Goal: Check status: Check status

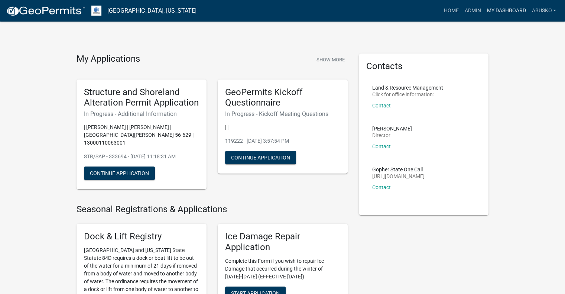
click at [501, 11] on link "My Dashboard" at bounding box center [506, 11] width 45 height 14
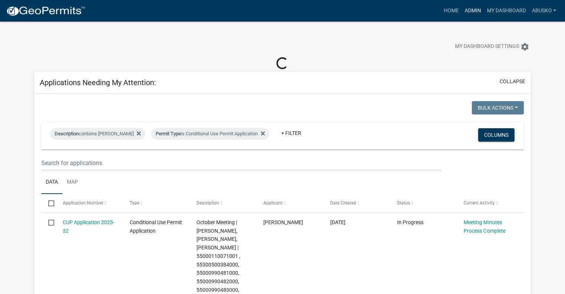
click at [469, 11] on link "Admin" at bounding box center [473, 11] width 22 height 14
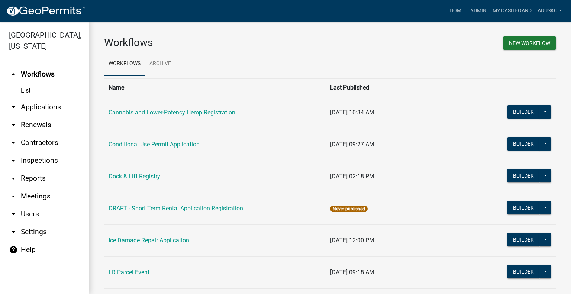
click at [33, 108] on link "arrow_drop_down Applications" at bounding box center [44, 107] width 89 height 18
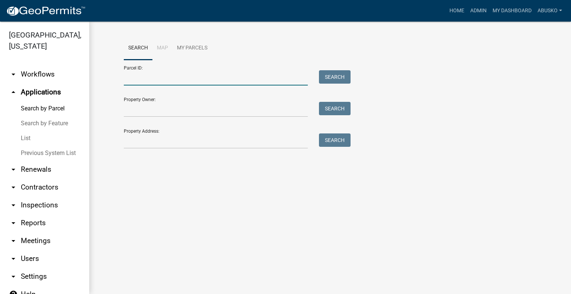
click at [158, 78] on input "Parcel ID:" at bounding box center [216, 77] width 184 height 15
paste input "37000260129015"
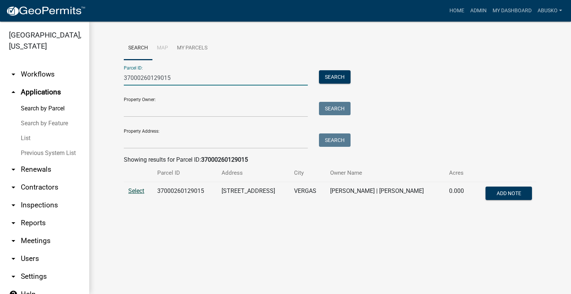
type input "37000260129015"
click at [131, 193] on span "Select" at bounding box center [136, 190] width 16 height 7
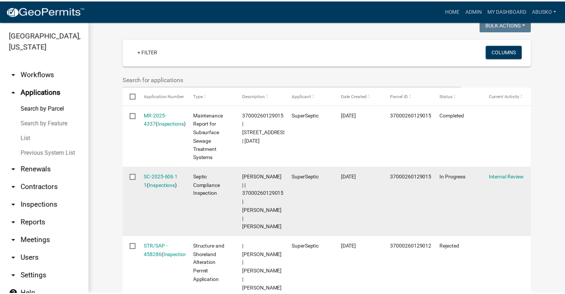
scroll to position [232, 0]
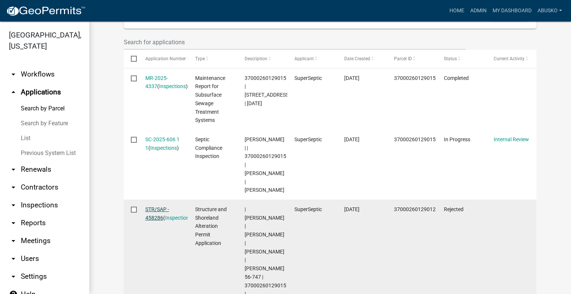
click at [155, 206] on link "STR/SAP - 458286" at bounding box center [157, 213] width 24 height 14
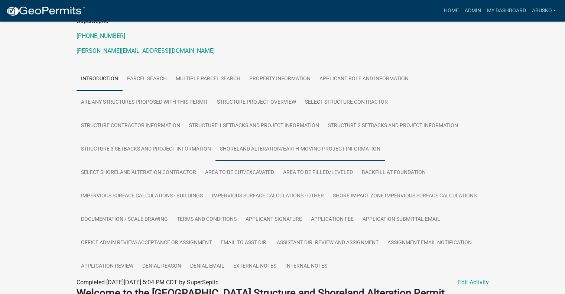
scroll to position [112, 0]
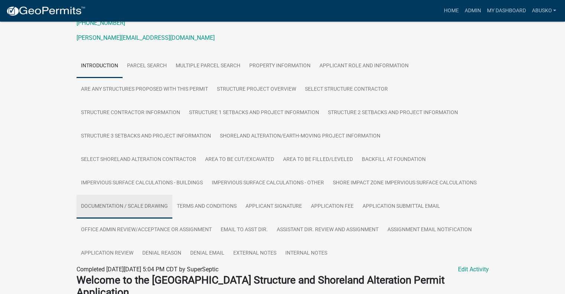
click at [135, 205] on link "Documentation / Scale Drawing" at bounding box center [125, 207] width 96 height 24
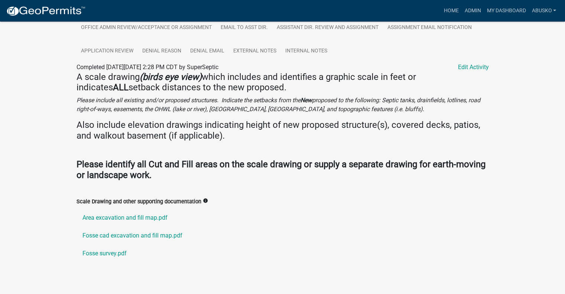
scroll to position [323, 0]
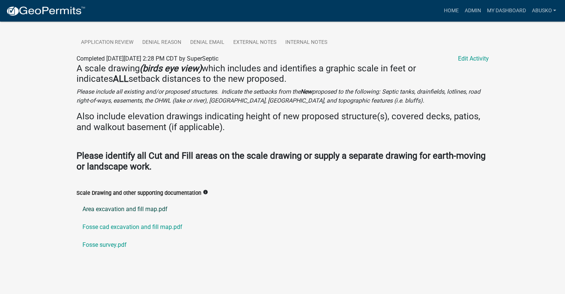
click at [141, 212] on link "Area excavation and fill map.pdf" at bounding box center [283, 209] width 413 height 18
click at [155, 229] on link "Fosse cad excavation and fill map.pdf" at bounding box center [283, 227] width 413 height 18
